Goal: Navigation & Orientation: Go to known website

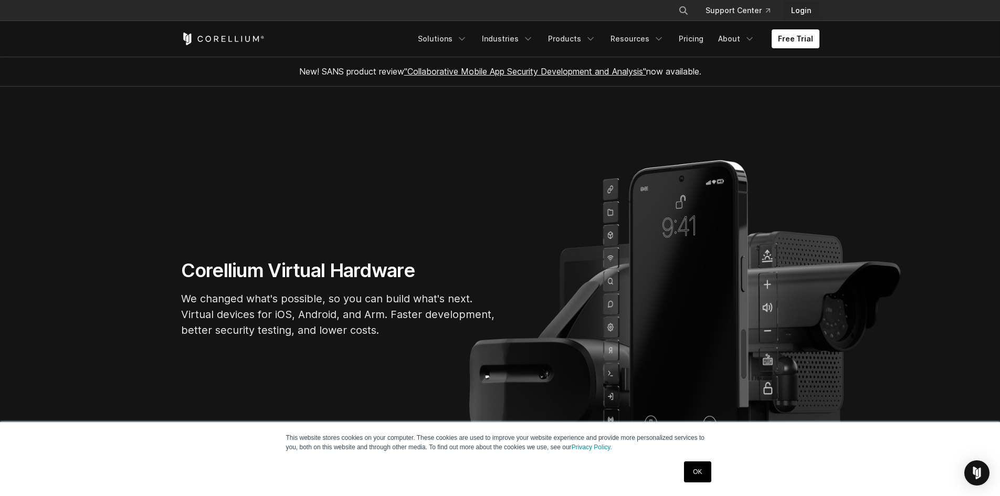
click at [479, 7] on link "Login" at bounding box center [800, 10] width 37 height 19
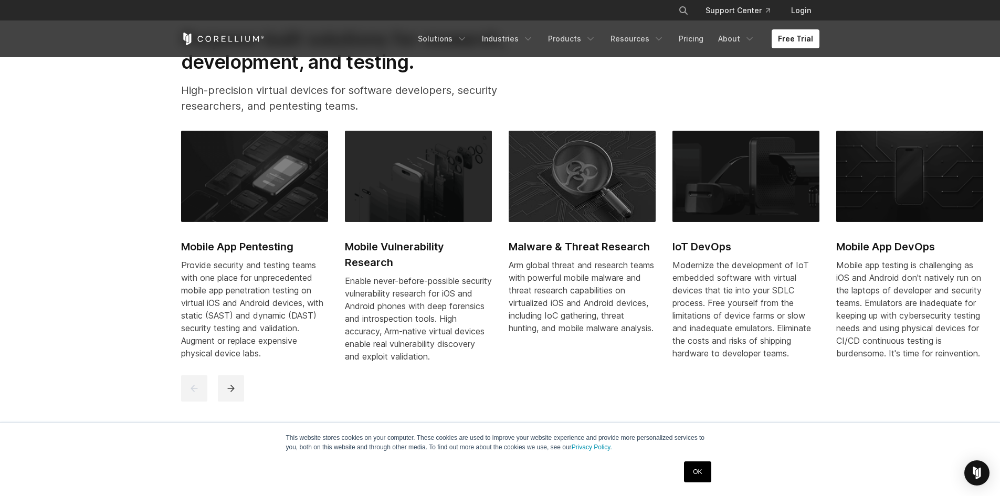
scroll to position [525, 0]
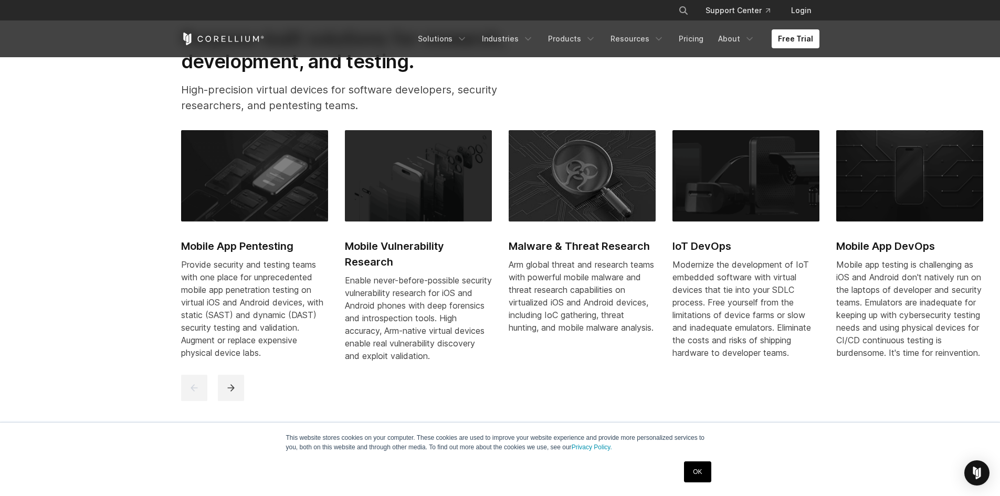
click at [696, 467] on link "OK" at bounding box center [697, 471] width 27 height 21
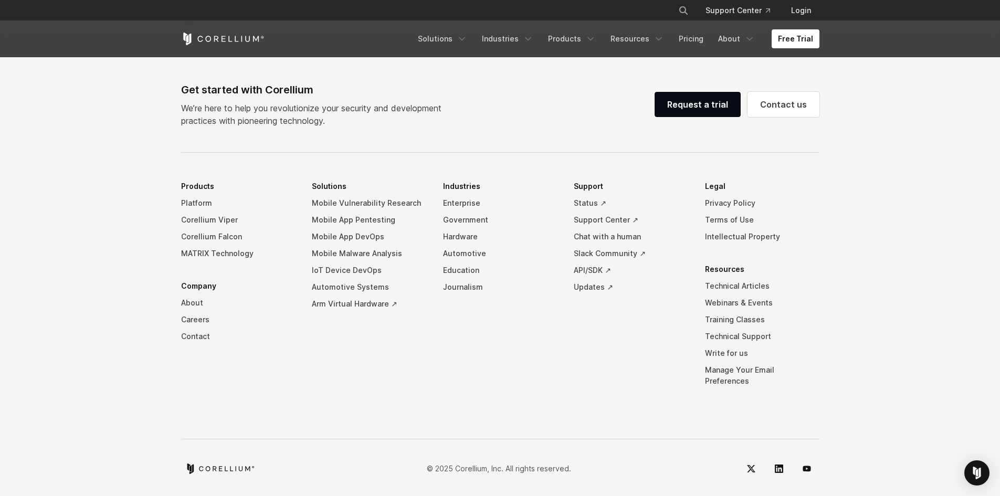
scroll to position [2463, 0]
